Goal: Entertainment & Leisure: Browse casually

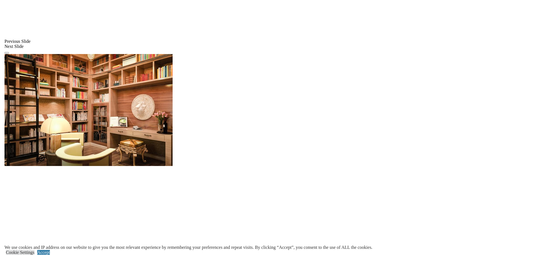
scroll to position [420, 0]
